Goal: Transaction & Acquisition: Purchase product/service

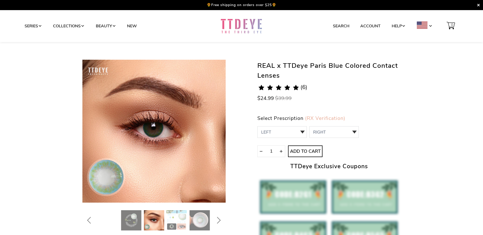
click at [238, 27] on link at bounding box center [241, 26] width 77 height 16
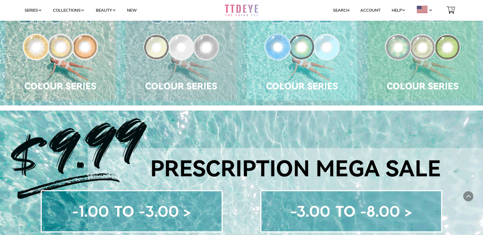
scroll to position [329, 0]
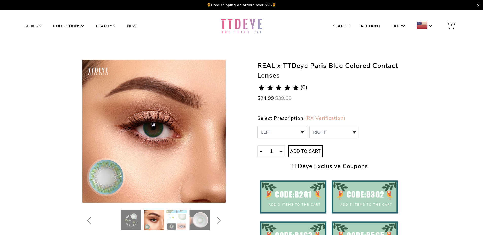
click at [392, 109] on div "REAL x TTDeye Paris Blue Colored Contact Lenses 5.0 rating (6 votes) (6) $24.99…" at bounding box center [328, 170] width 143 height 220
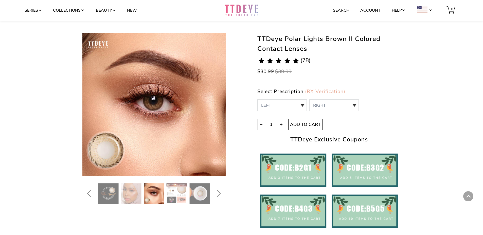
scroll to position [25, 0]
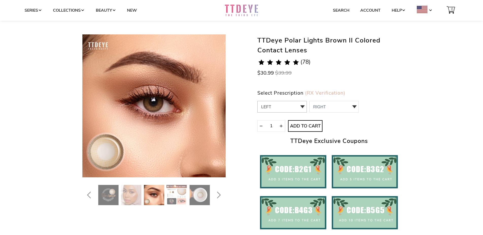
click at [288, 109] on select "LEFT 0.00 / Plano,-1.00,-1.25,-1.50,-1.75,-2.00,-2.25,-2.50,-2.75,-3.00,-3.25,-…" at bounding box center [281, 107] width 49 height 12
select select "-3.25"
click at [257, 101] on select "LEFT 0.00 / Plano,-1.00,-1.25,-1.50,-1.75,-2.00,-2.25,-2.50,-2.75,-3.00,-3.25,-…" at bounding box center [281, 107] width 49 height 12
click at [327, 106] on select "RIGHT 0 0.00 / Plano 1 -1.00 2 -1.25 3 -1.50 4 -1.75 5 -2.00 6 -2.25 7 -2.50 8 …" at bounding box center [333, 107] width 49 height 12
select select "-3.25"
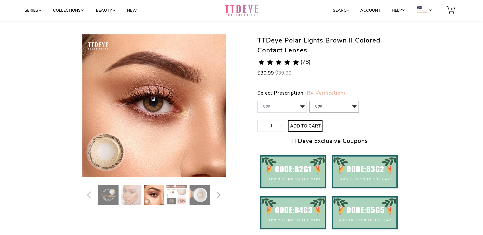
click at [309, 101] on select "RIGHT 0 0.00 / Plano 1 -1.00 2 -1.25 3 -1.50 4 -1.75 5 -2.00 6 -2.25 7 -2.50 8 …" at bounding box center [333, 107] width 49 height 12
click at [310, 126] on span "Add to Cart" at bounding box center [304, 127] width 33 height 6
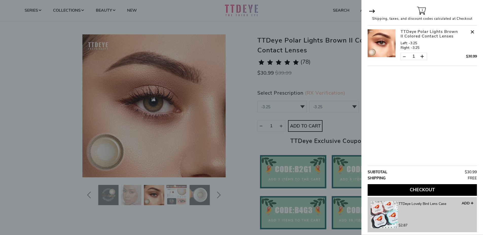
click at [438, 193] on button "Checkout" at bounding box center [421, 190] width 109 height 12
